Goal: Download file/media

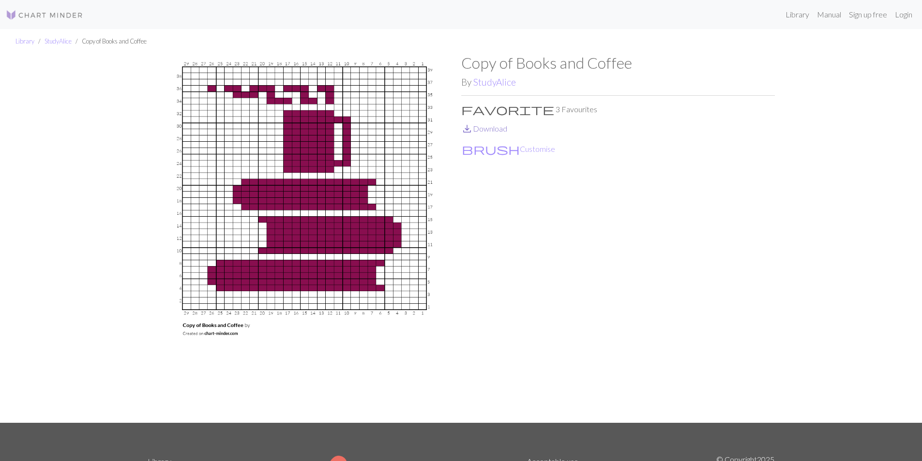
click at [496, 125] on link "save_alt Download" at bounding box center [484, 128] width 46 height 9
click at [44, 14] on img at bounding box center [44, 15] width 77 height 12
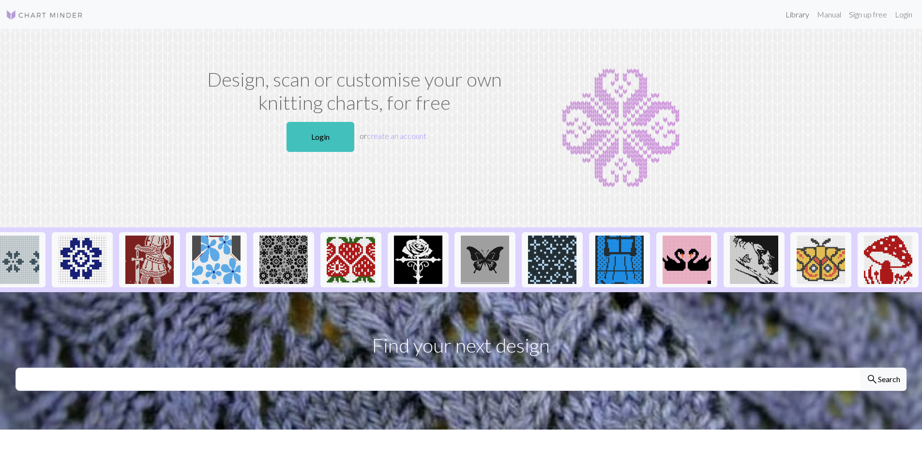
click at [795, 19] on link "Library" at bounding box center [797, 14] width 31 height 19
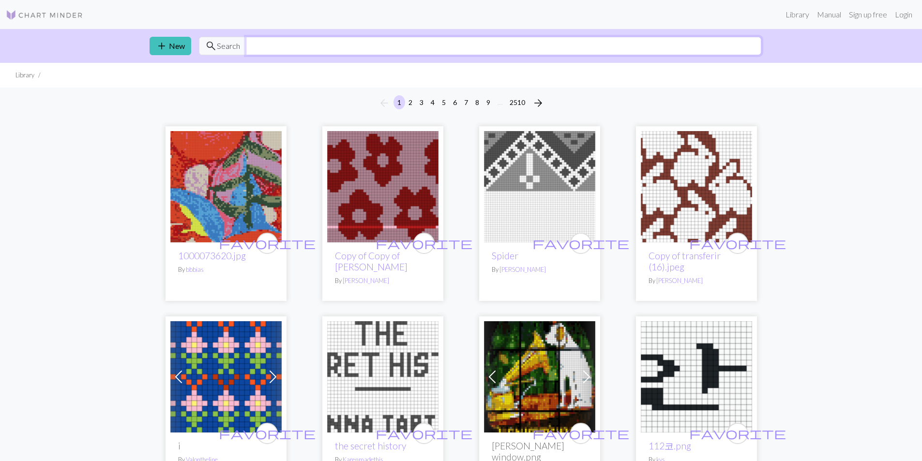
click at [500, 53] on input "text" at bounding box center [503, 46] width 515 height 18
click at [453, 104] on button "6" at bounding box center [455, 102] width 12 height 14
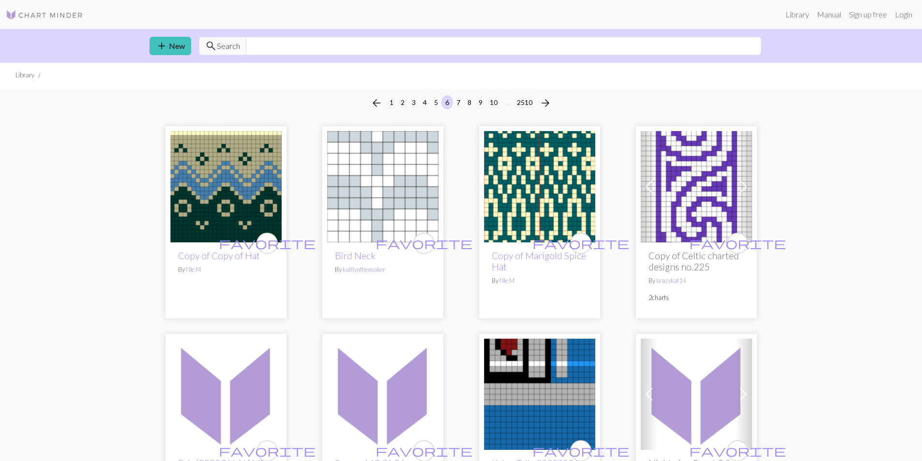
click at [544, 58] on div "add New search Search" at bounding box center [461, 46] width 639 height 34
click at [536, 44] on input "text" at bounding box center [503, 46] width 515 height 18
type input "coffee"
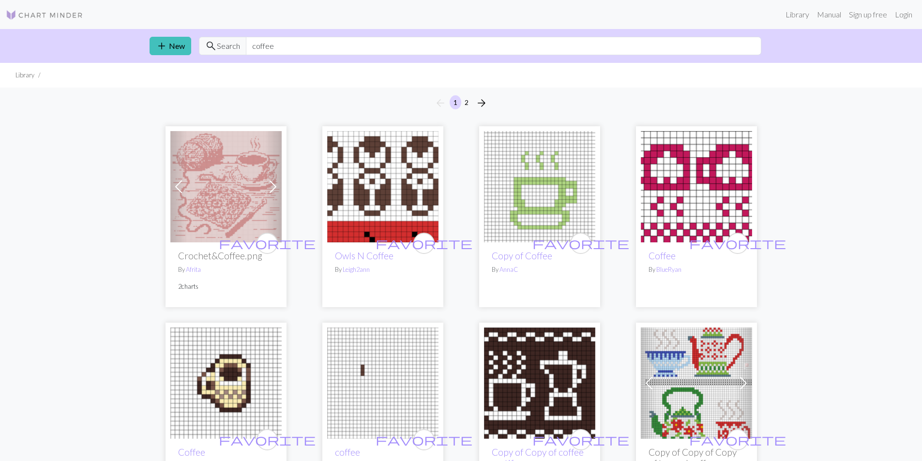
click at [274, 187] on span at bounding box center [272, 186] width 15 height 15
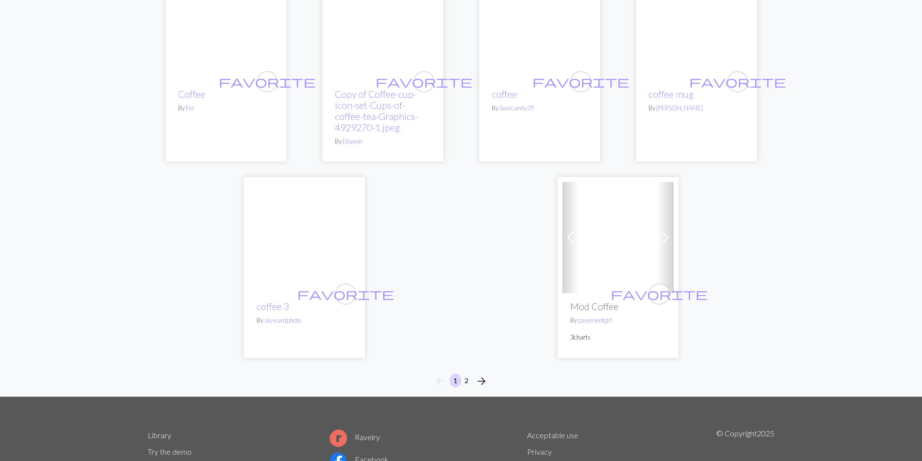
scroll to position [2386, 0]
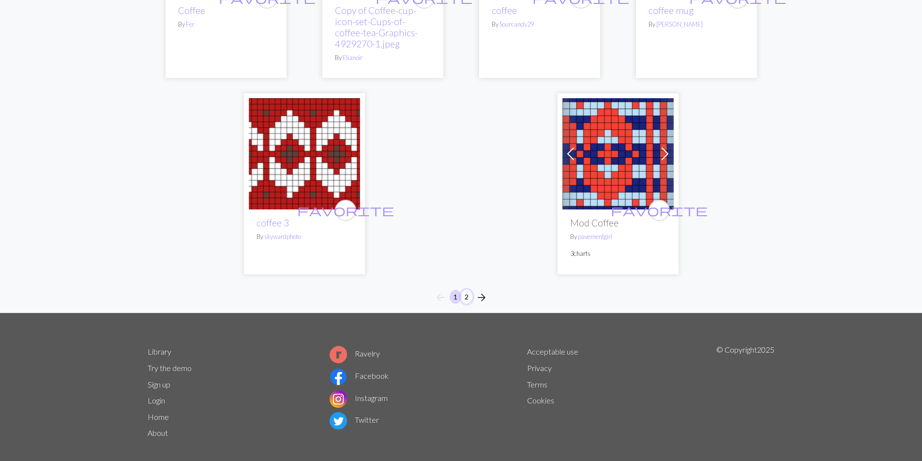
click at [467, 290] on button "2" at bounding box center [467, 297] width 12 height 14
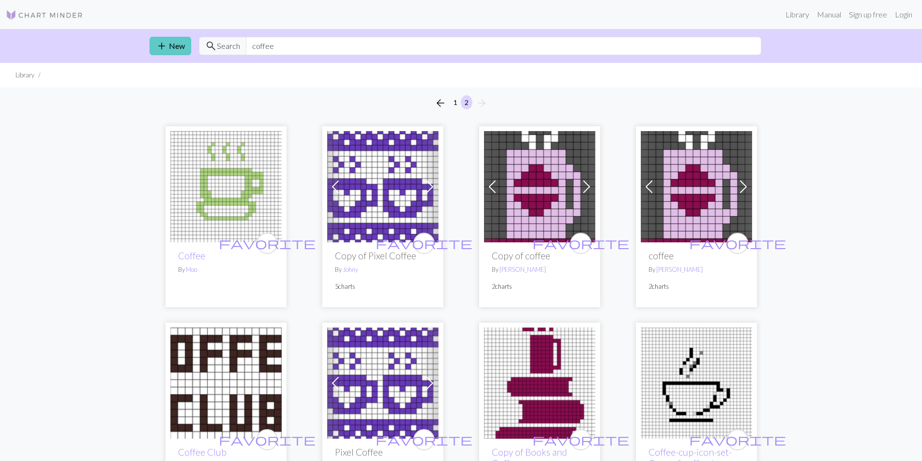
click at [175, 47] on link "add New" at bounding box center [171, 46] width 42 height 18
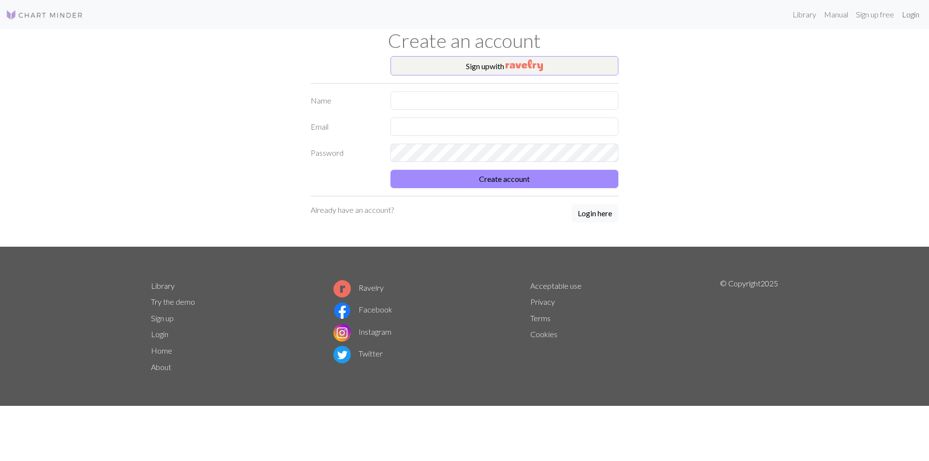
click at [910, 17] on link "Login" at bounding box center [910, 14] width 25 height 19
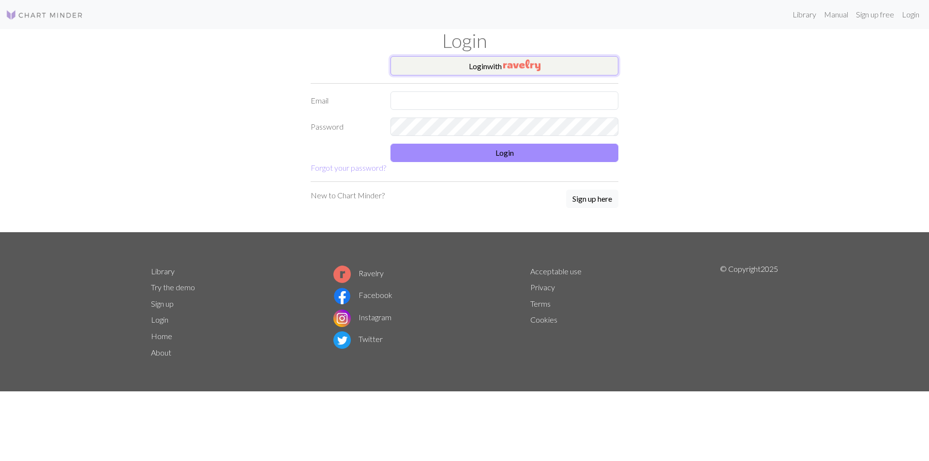
click at [481, 62] on button "Login with" at bounding box center [505, 65] width 228 height 19
